Goal: Information Seeking & Learning: Stay updated

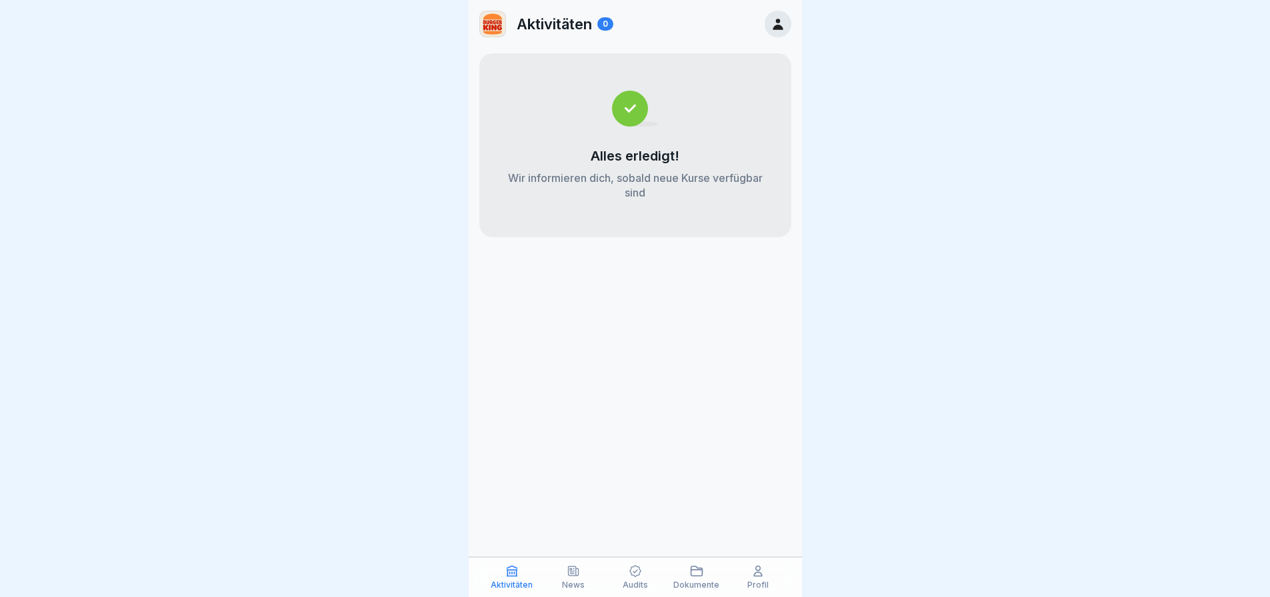
click at [755, 574] on icon at bounding box center [758, 572] width 8 height 10
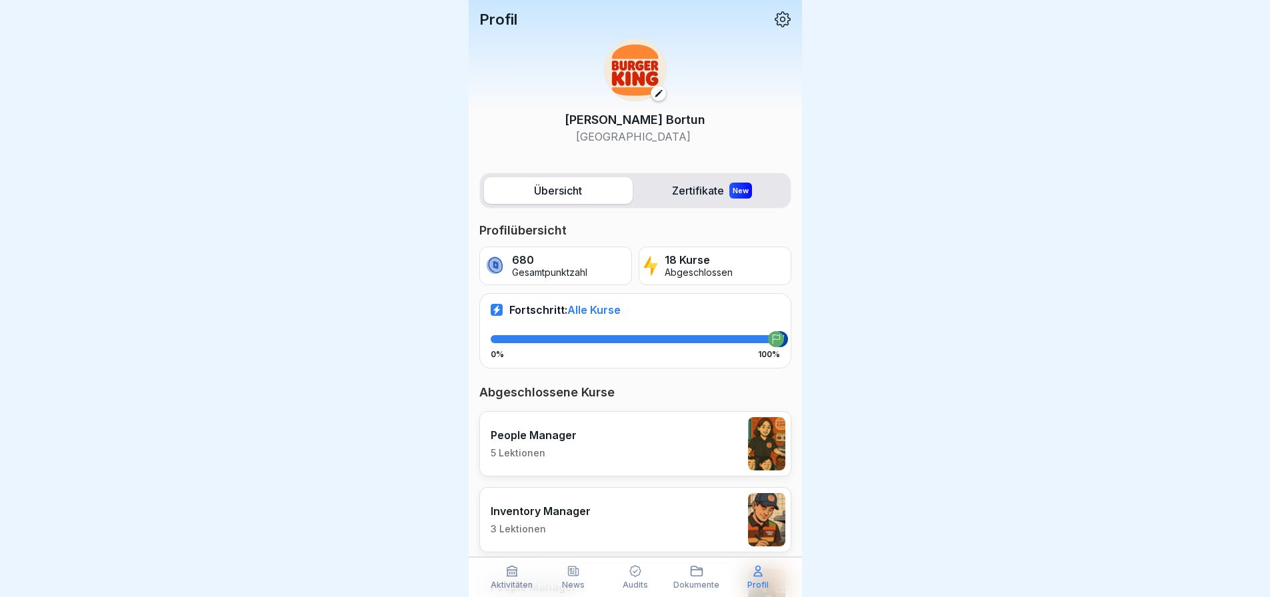
click at [543, 433] on p "People Manager" at bounding box center [534, 435] width 86 height 13
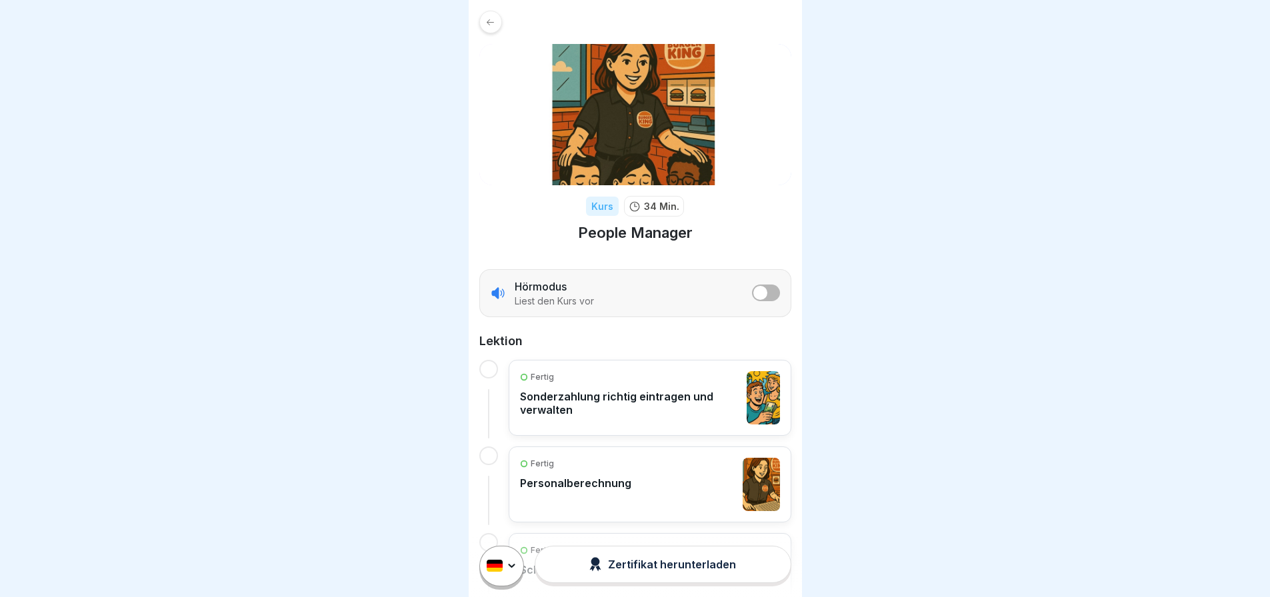
click at [487, 23] on icon at bounding box center [490, 22] width 10 height 10
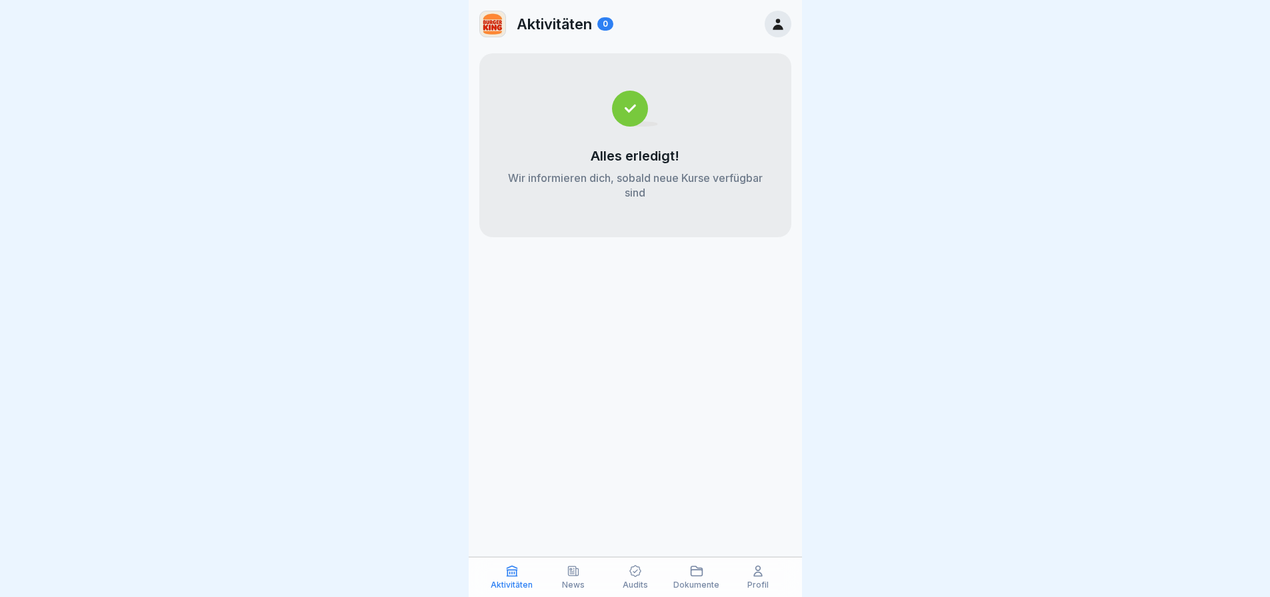
click at [573, 581] on p "News" at bounding box center [573, 585] width 23 height 9
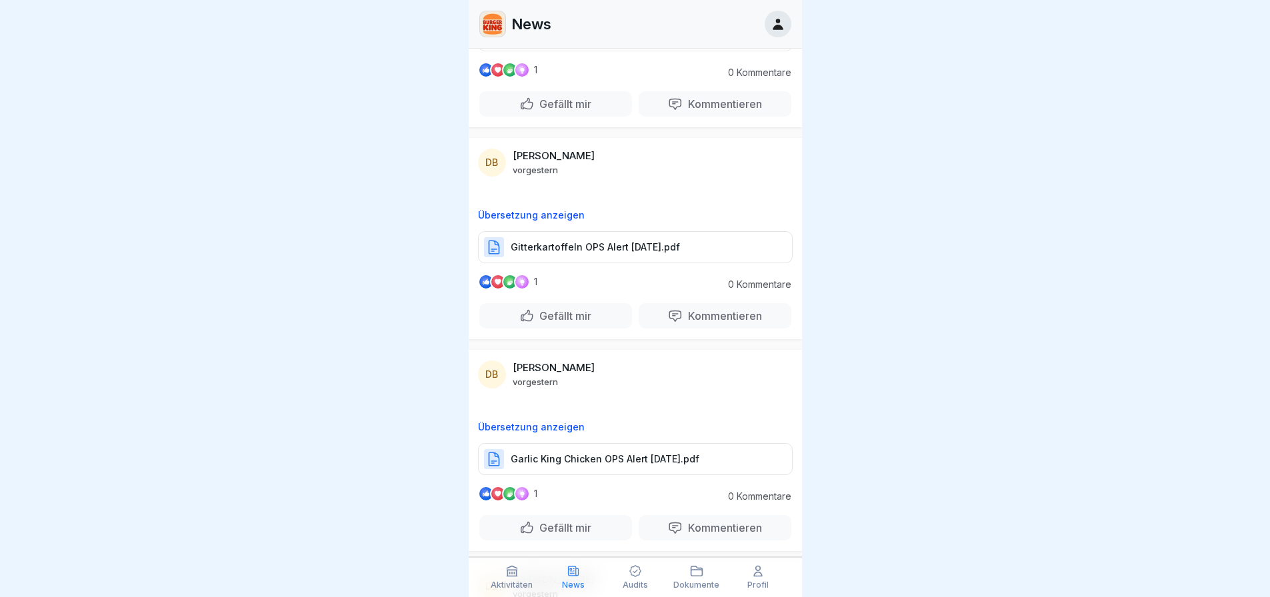
scroll to position [200, 0]
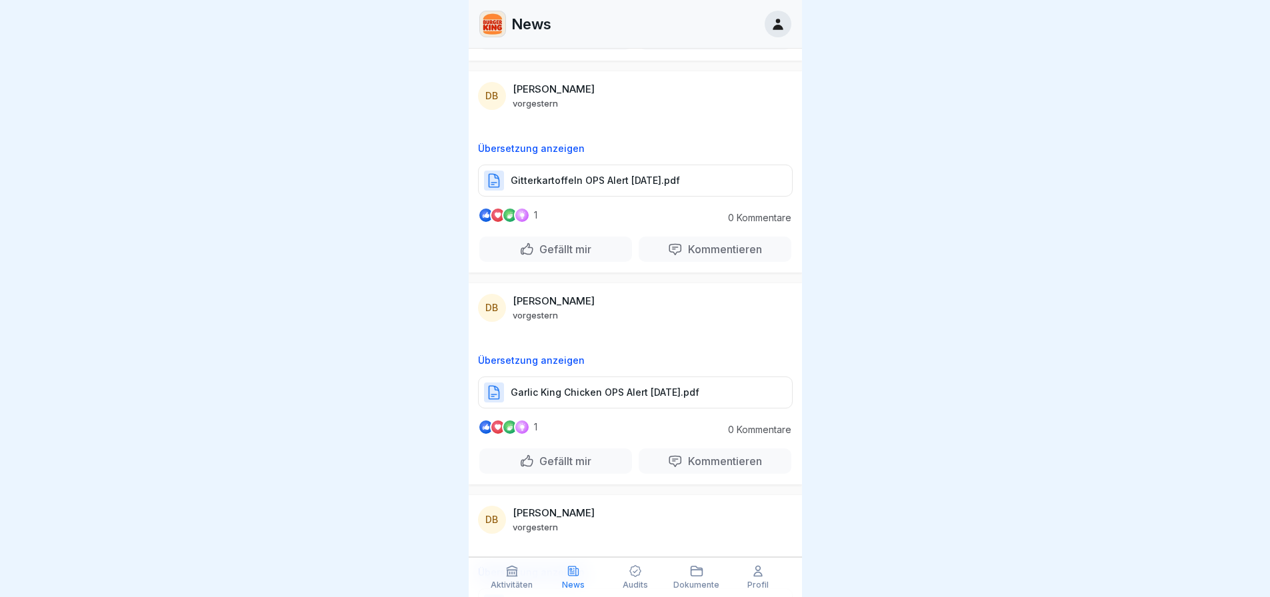
click at [656, 385] on div "Garlic King Chicken OPS Alert [DATE].pdf" at bounding box center [635, 393] width 315 height 32
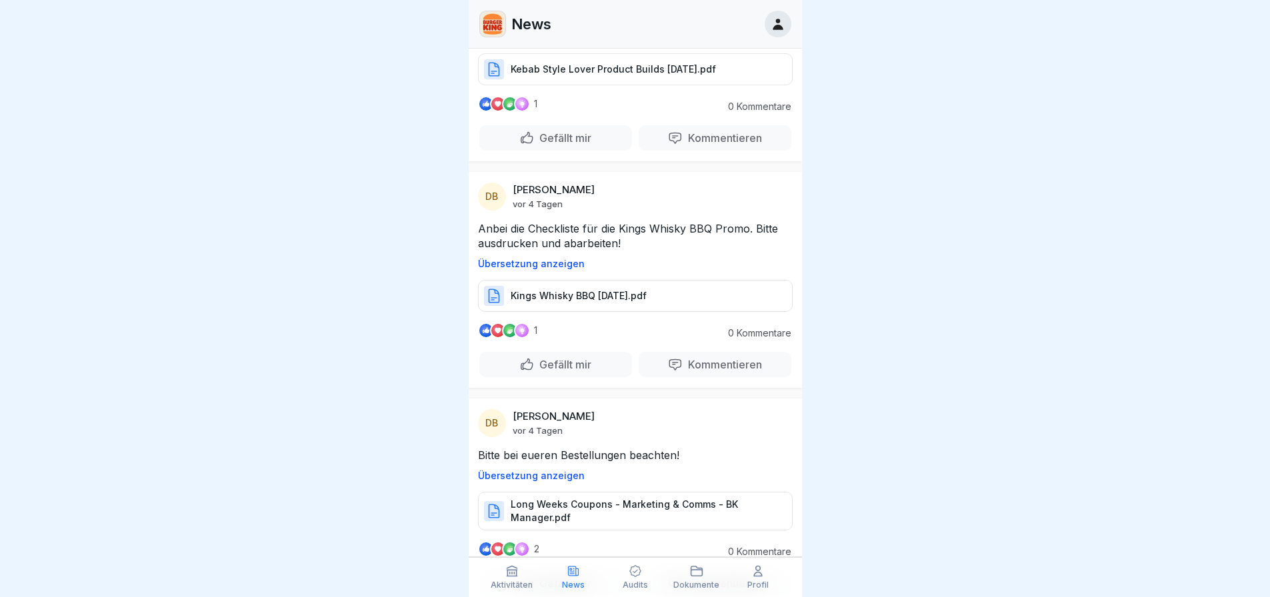
scroll to position [2868, 0]
click at [583, 296] on p "Kings Whisky BBQ [DATE].pdf" at bounding box center [579, 296] width 136 height 13
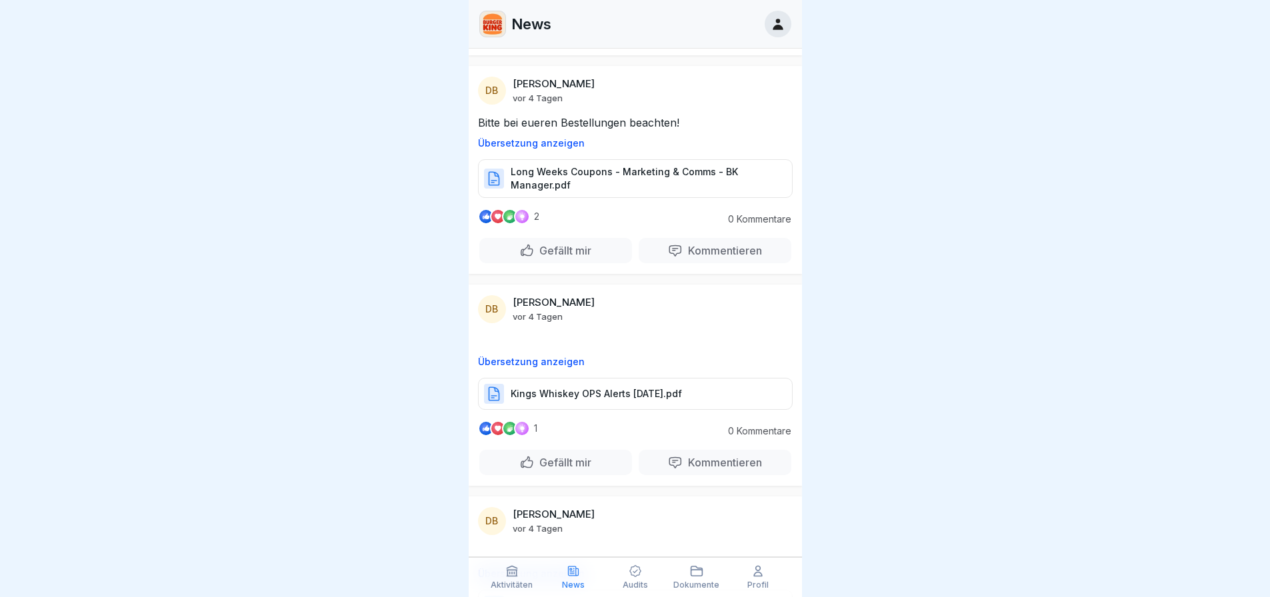
scroll to position [3335, 0]
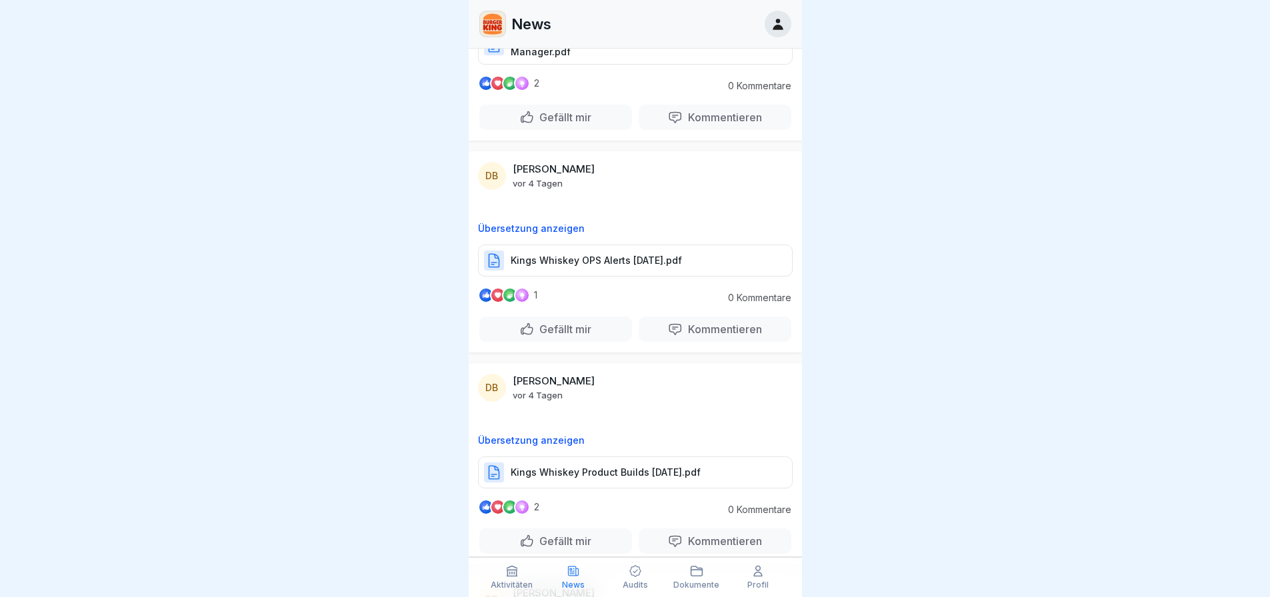
click at [614, 263] on p "Kings Whiskey OPS Alerts [DATE].pdf" at bounding box center [596, 260] width 171 height 13
click at [607, 475] on p "Kings Whiskey Product Builds [DATE].pdf" at bounding box center [606, 472] width 190 height 13
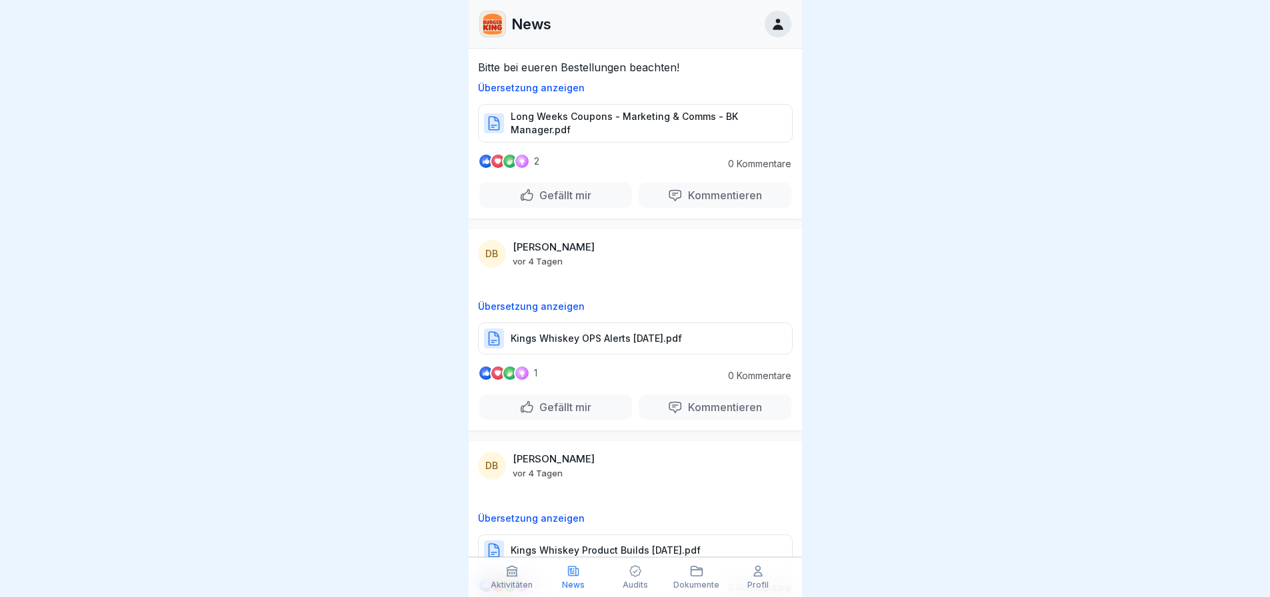
scroll to position [3202, 0]
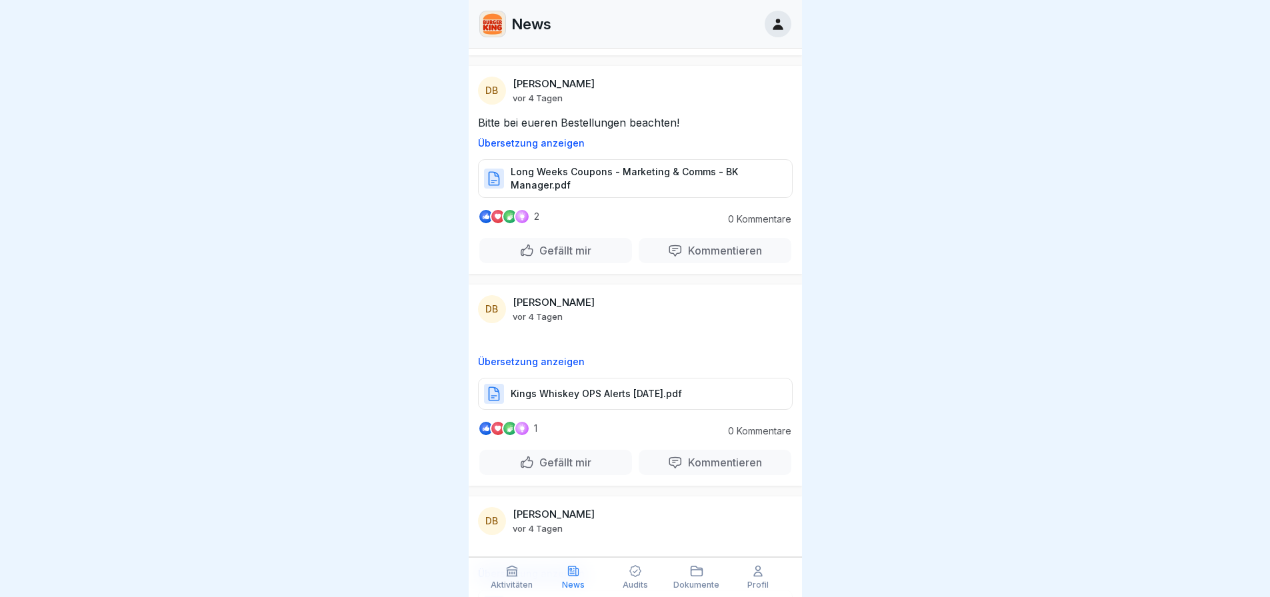
click at [782, 27] on icon at bounding box center [778, 24] width 10 height 11
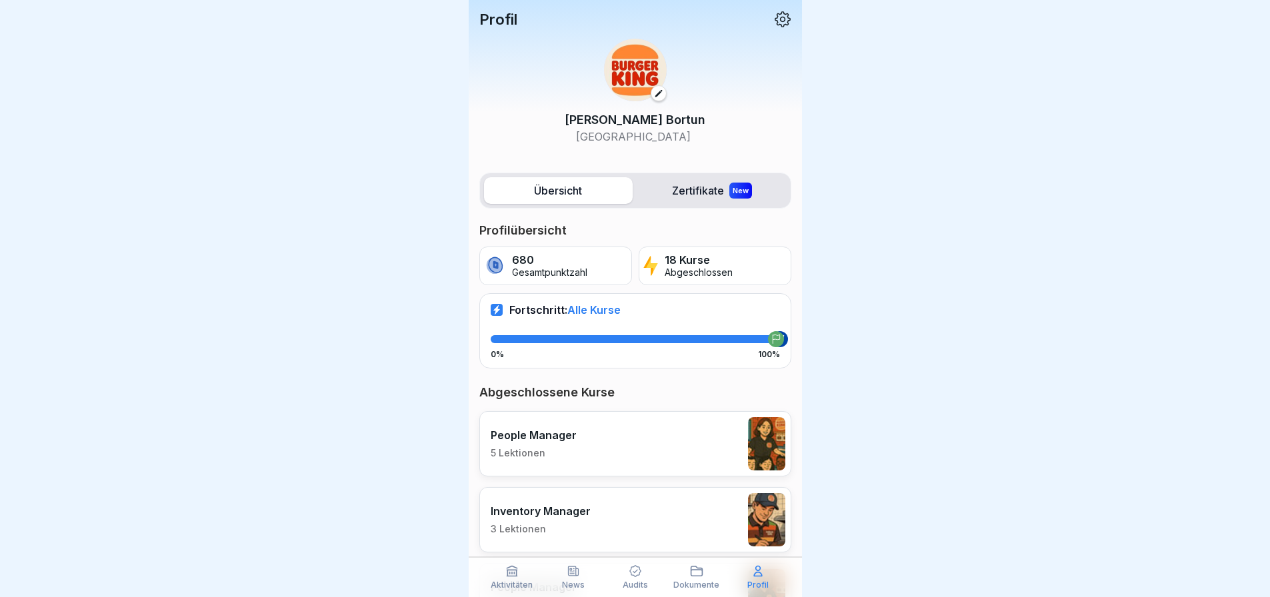
click at [775, 25] on icon at bounding box center [783, 19] width 16 height 16
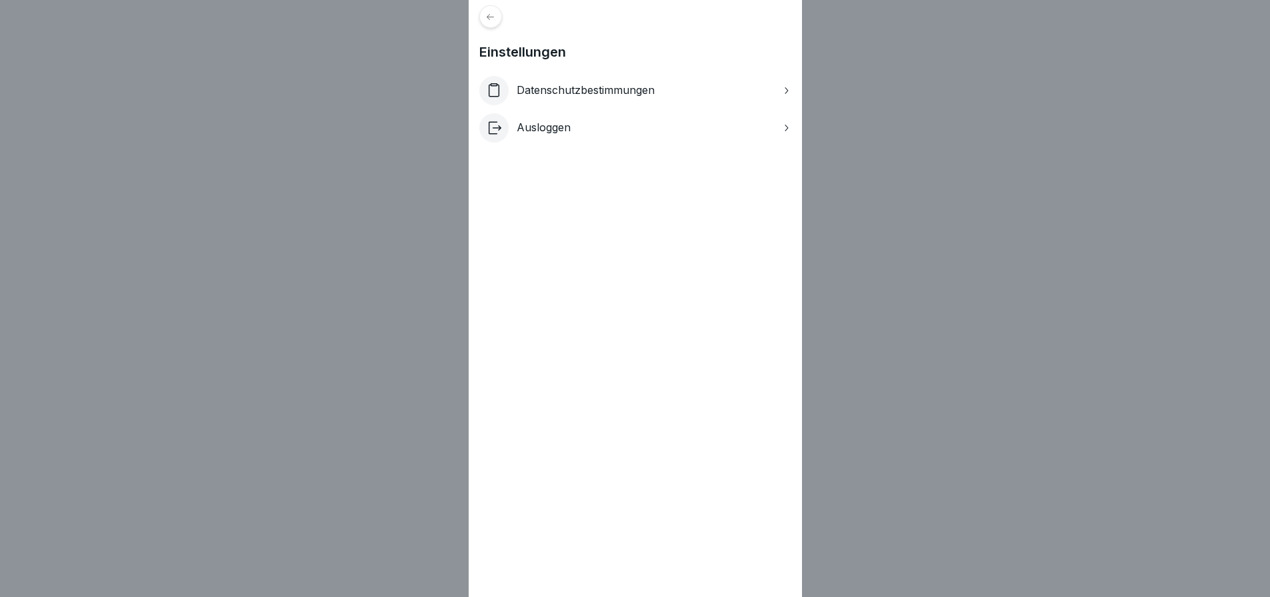
click at [495, 13] on icon at bounding box center [490, 17] width 10 height 10
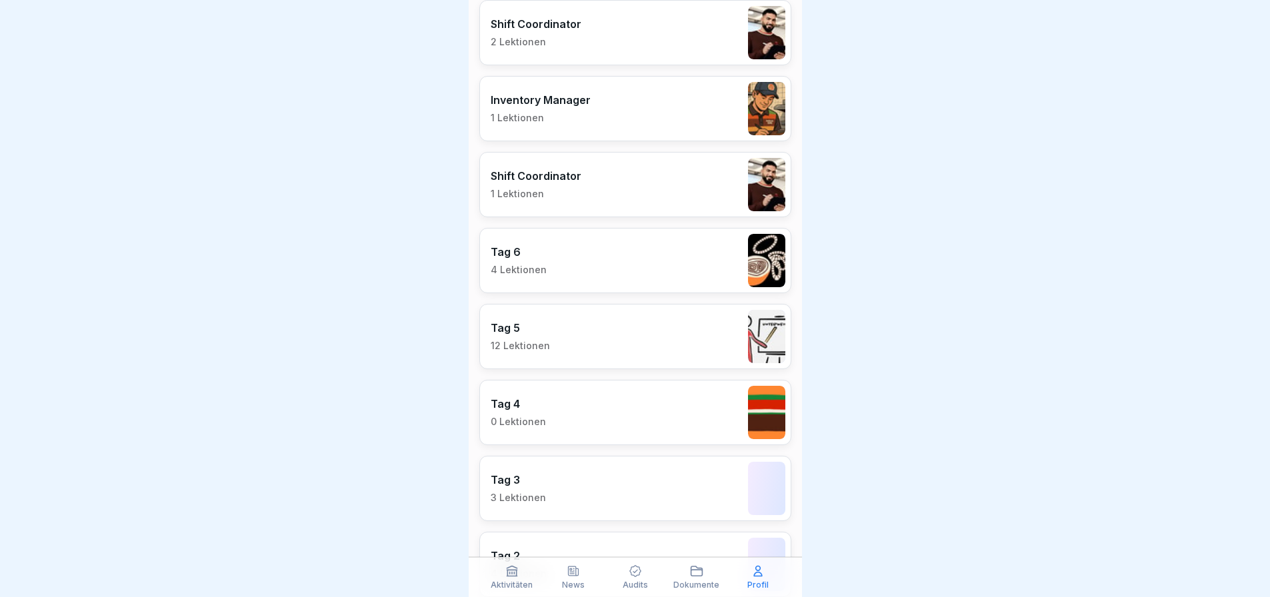
scroll to position [1239, 0]
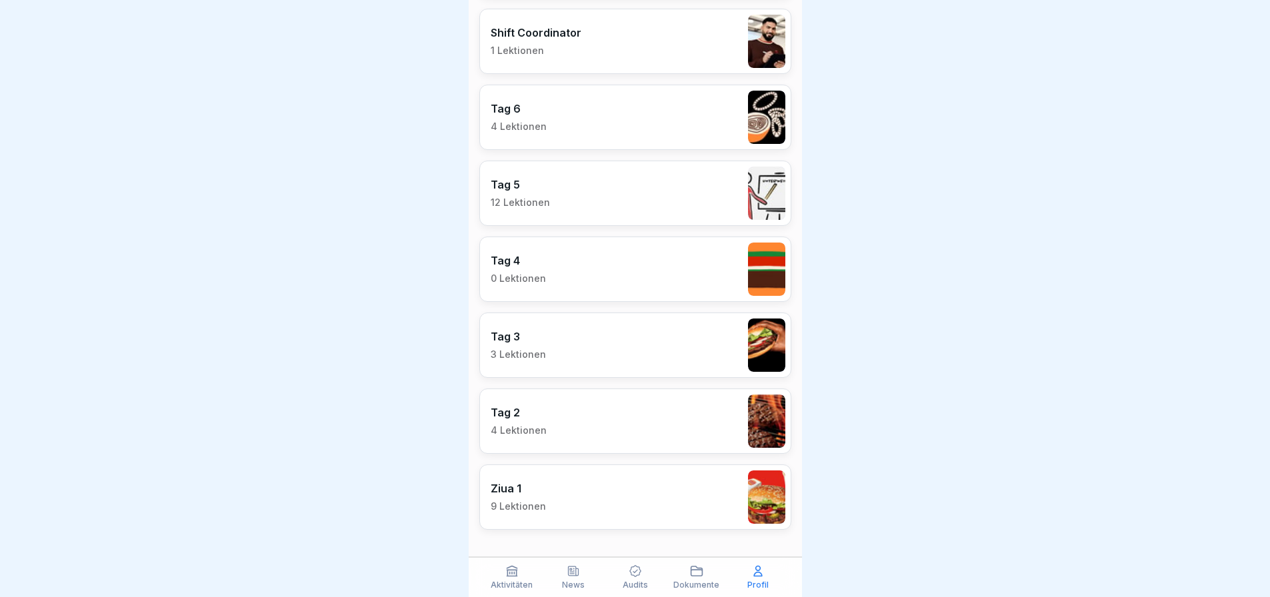
click at [761, 565] on icon at bounding box center [757, 571] width 13 height 13
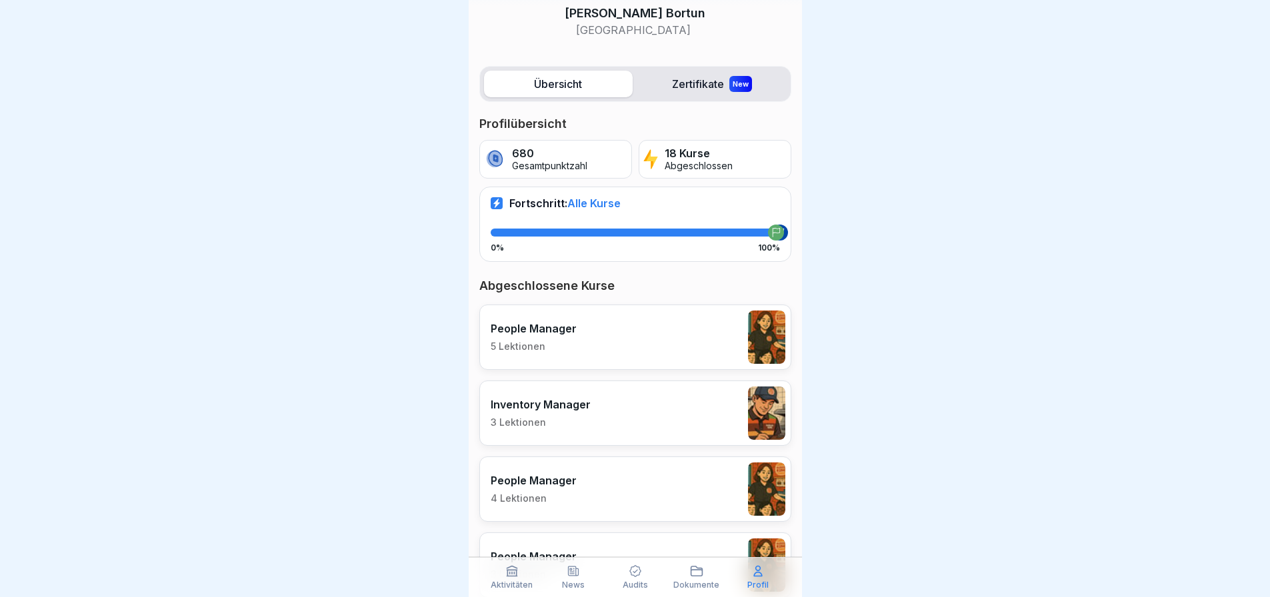
scroll to position [0, 0]
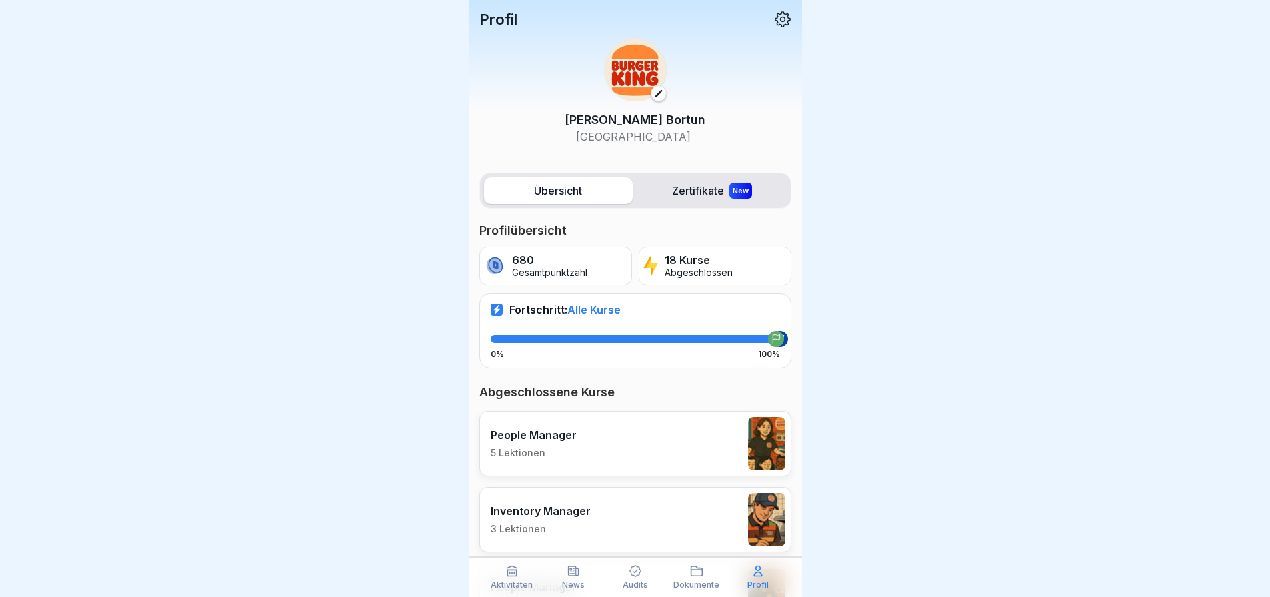
click at [499, 585] on p "Aktivitäten" at bounding box center [512, 585] width 42 height 9
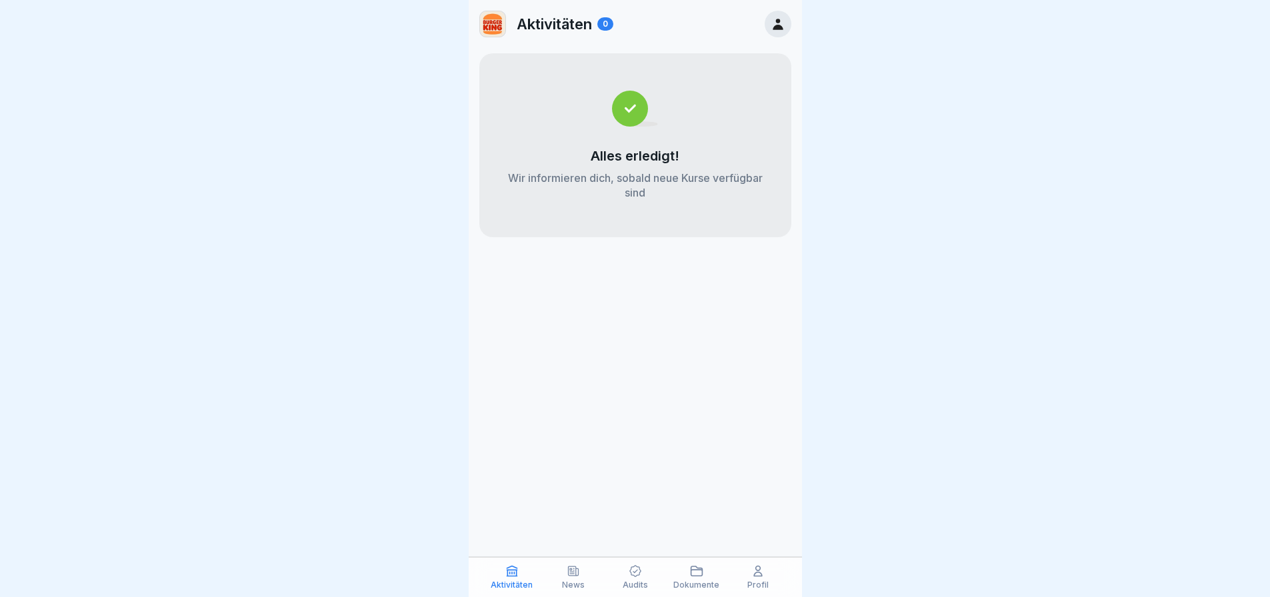
click at [565, 576] on div "News" at bounding box center [573, 577] width 55 height 25
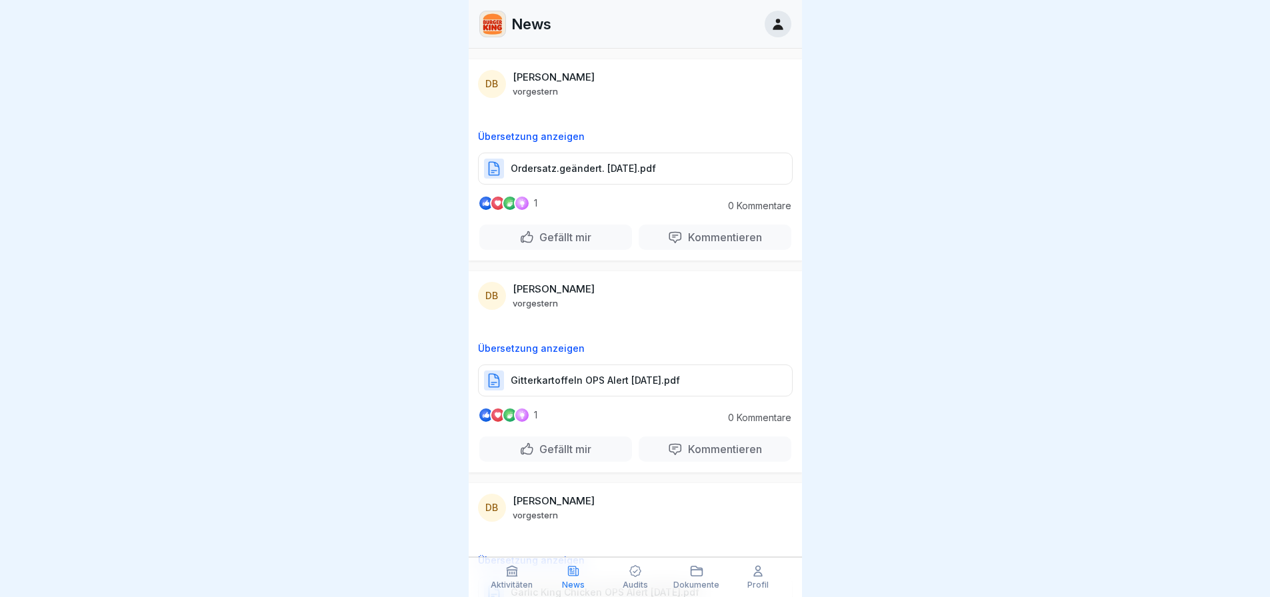
click at [643, 577] on div "Audits" at bounding box center [634, 577] width 55 height 25
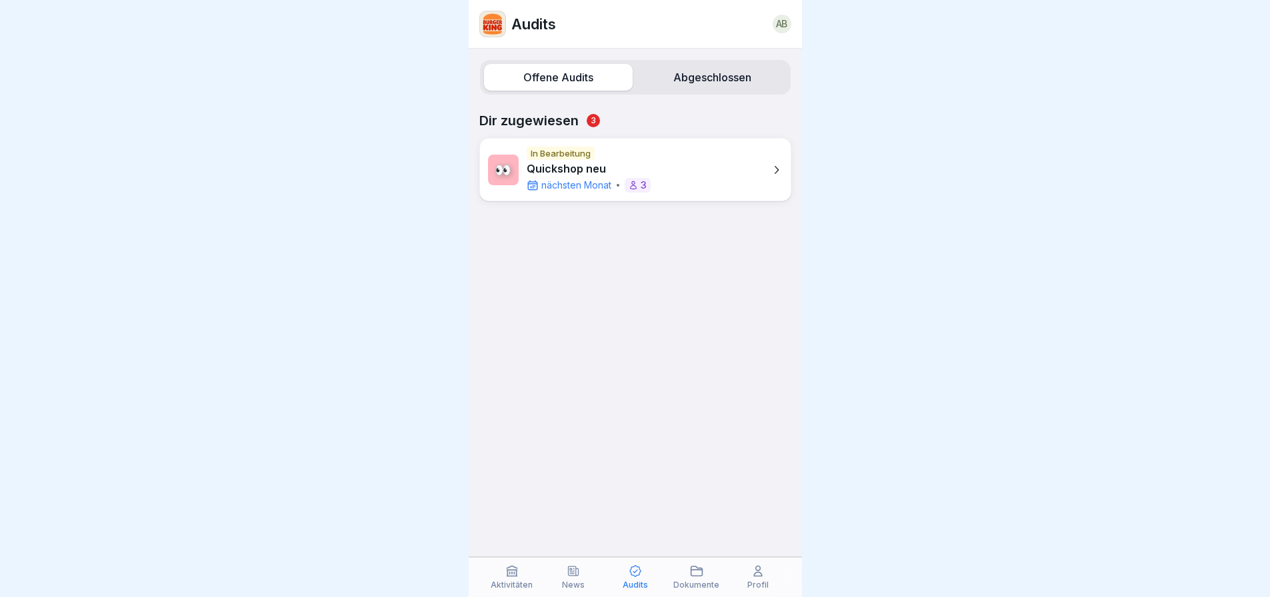
click at [683, 579] on div "Dokumente" at bounding box center [696, 577] width 55 height 25
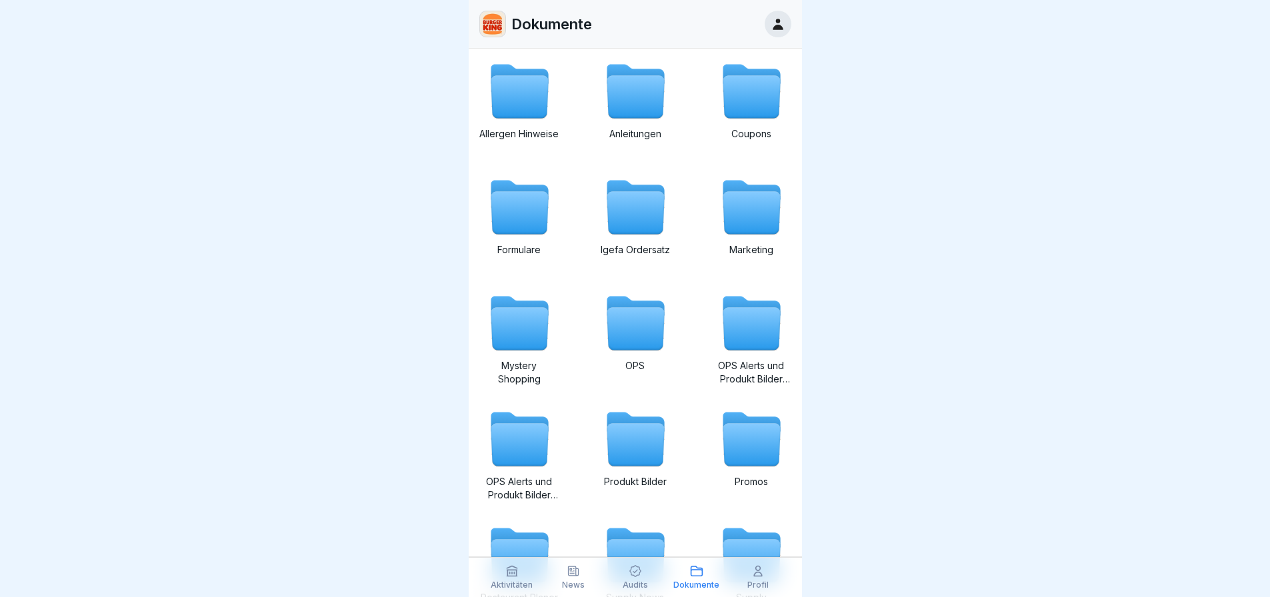
click at [749, 577] on div "Profil" at bounding box center [758, 577] width 55 height 25
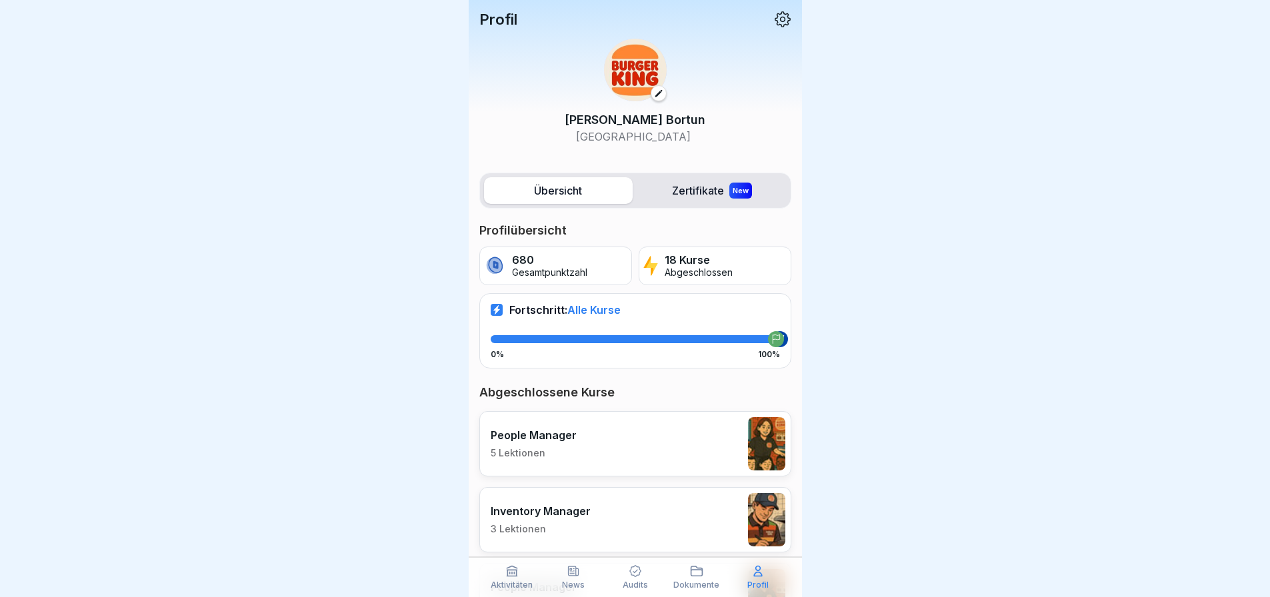
click at [719, 335] on div "Fortschritt: Alle Kurse 0% 100%" at bounding box center [635, 330] width 312 height 75
click at [666, 189] on label "Zertifikate New" at bounding box center [712, 190] width 149 height 27
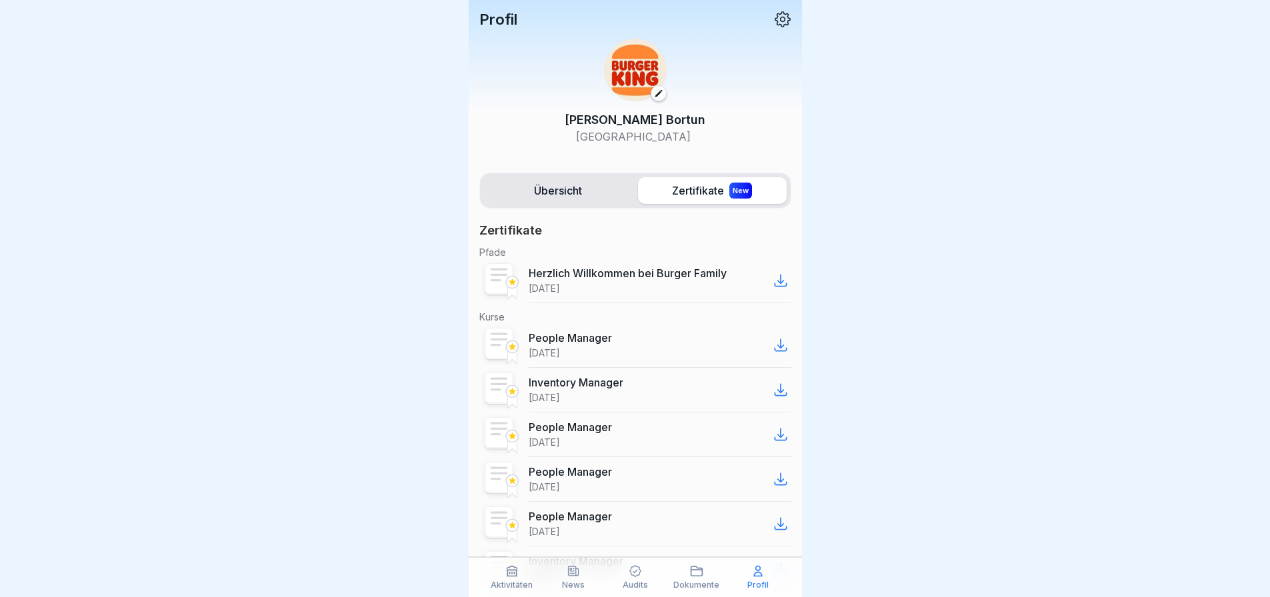
click at [547, 194] on label "Übersicht" at bounding box center [558, 190] width 149 height 27
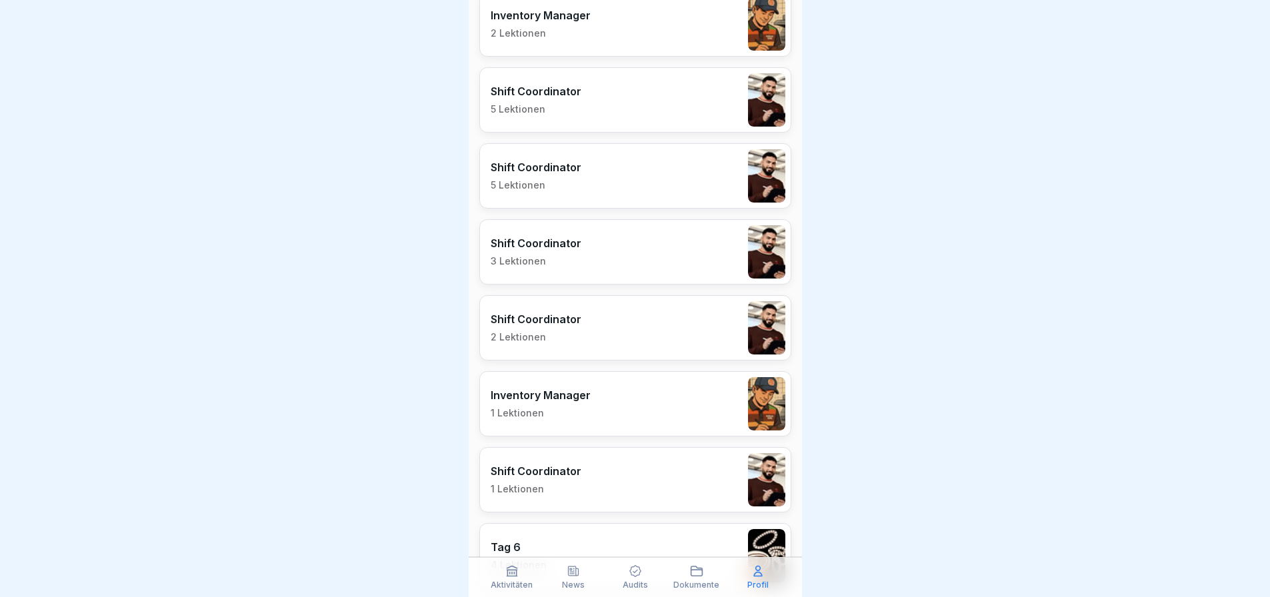
scroll to position [1067, 0]
